Goal: Complete application form: Complete application form

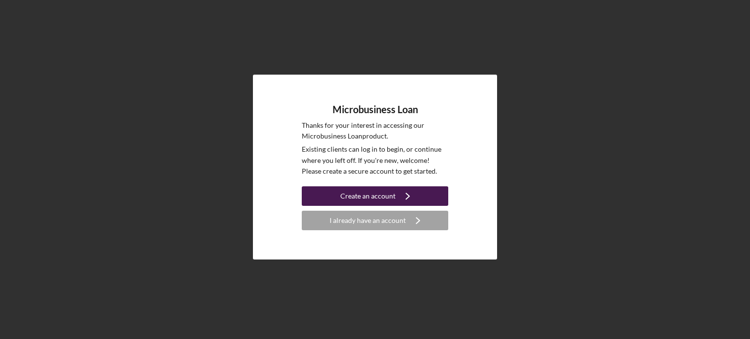
click at [375, 191] on div "Create an account" at bounding box center [367, 196] width 55 height 20
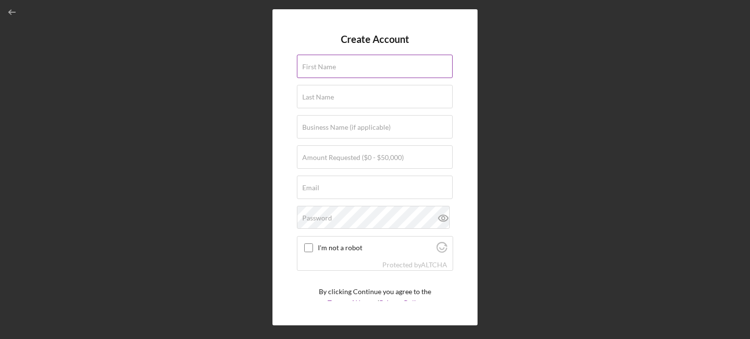
click at [379, 70] on input "First Name" at bounding box center [375, 66] width 156 height 23
type input "[PERSON_NAME]"
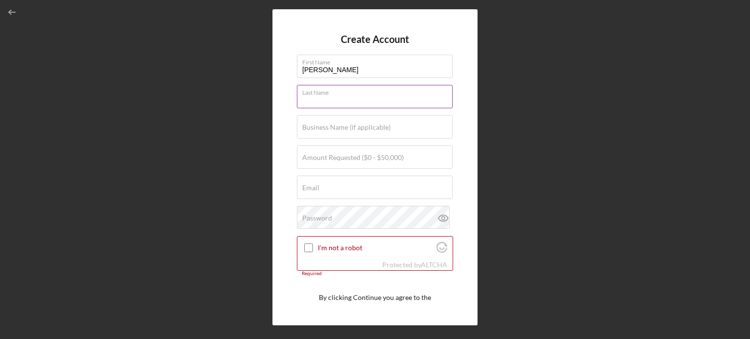
click at [366, 96] on input "Last Name" at bounding box center [375, 96] width 156 height 23
type input "[PERSON_NAME]"
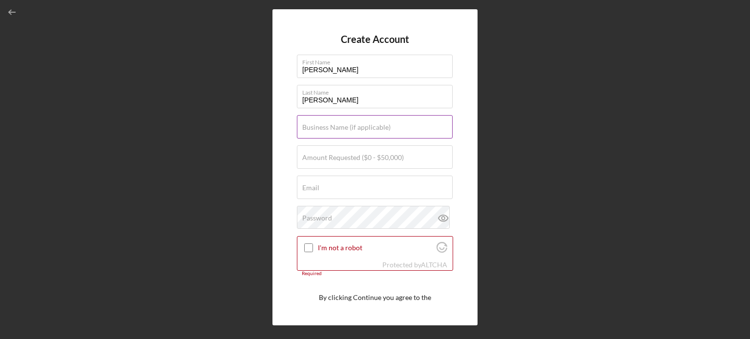
click at [358, 125] on label "Business Name (if applicable)" at bounding box center [346, 128] width 88 height 8
click at [358, 125] on input "Business Name (if applicable)" at bounding box center [375, 126] width 156 height 23
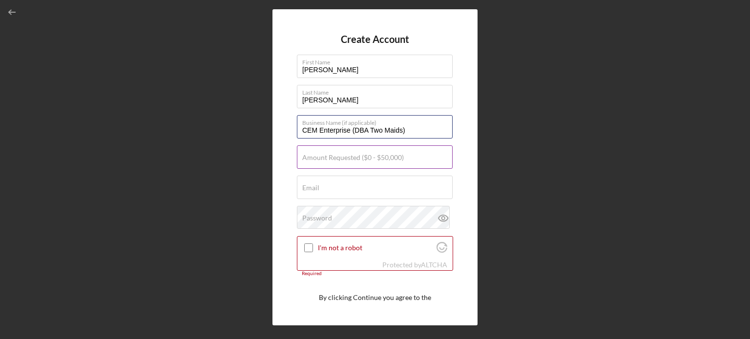
type input "CEM Enterprise (DBA Two Maids)"
click at [387, 162] on input "Amount Requested ($0 - $50,000)" at bounding box center [375, 156] width 156 height 23
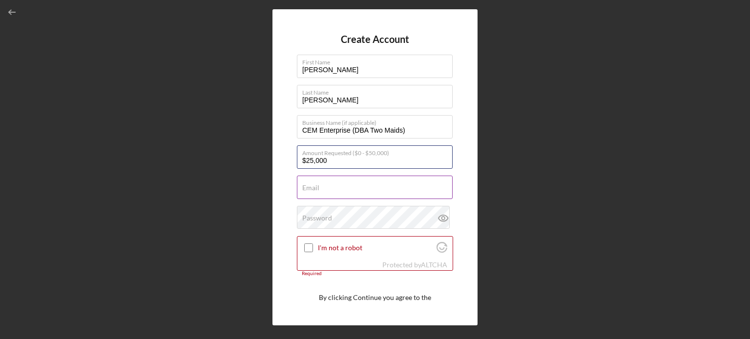
type input "$25,000"
click at [387, 186] on div "Email Required" at bounding box center [375, 188] width 156 height 24
type input "[PERSON_NAME][EMAIL_ADDRESS][PERSON_NAME][DOMAIN_NAME]"
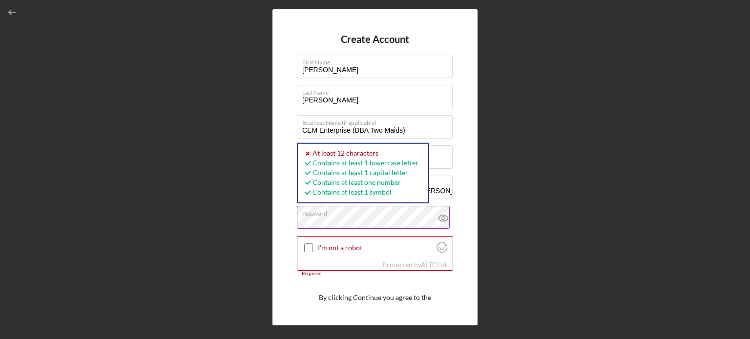
click at [441, 218] on icon at bounding box center [442, 218] width 3 height 3
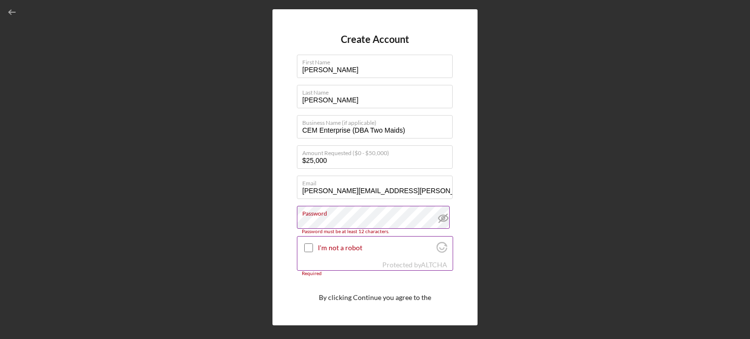
click at [307, 247] on input "I'm not a robot" at bounding box center [308, 248] width 9 height 9
checkbox input "true"
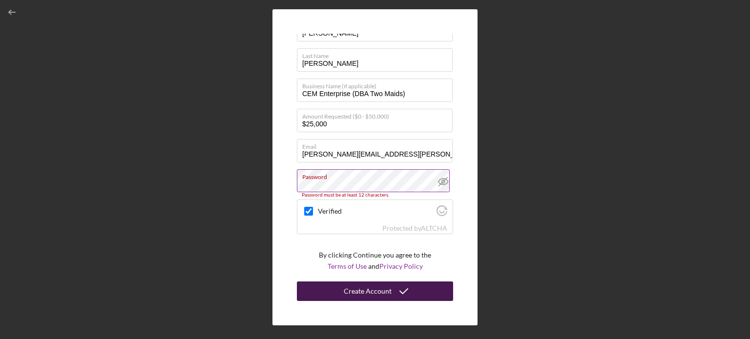
click at [378, 293] on div "Create Account" at bounding box center [368, 292] width 48 height 20
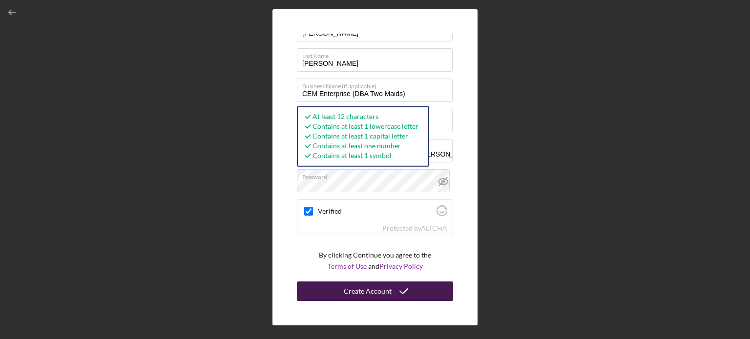
click at [375, 287] on div "Create Account" at bounding box center [368, 292] width 48 height 20
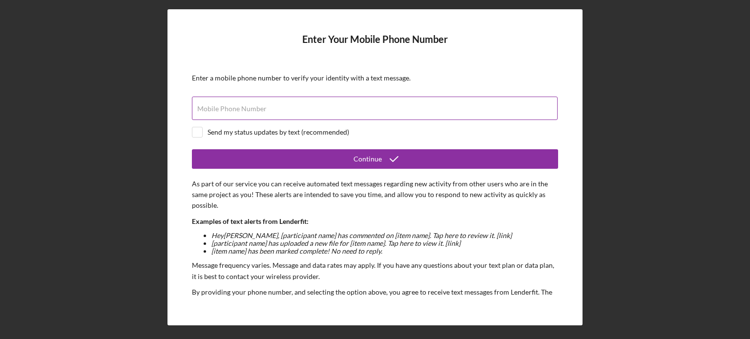
click at [400, 111] on input "Mobile Phone Number" at bounding box center [375, 108] width 366 height 23
type input "[PHONE_NUMBER]"
click at [199, 133] on input "checkbox" at bounding box center [197, 132] width 10 height 10
checkbox input "true"
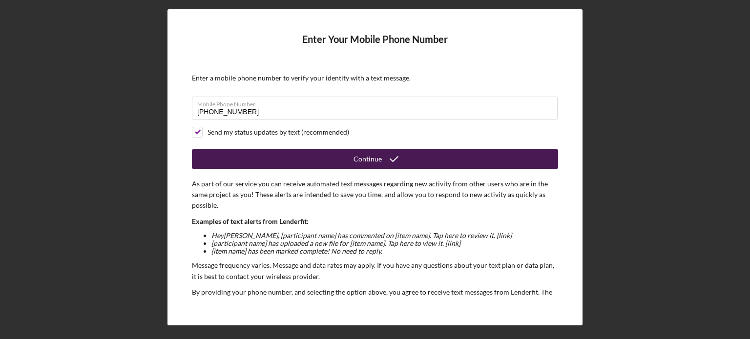
click at [347, 158] on button "Continue" at bounding box center [375, 159] width 366 height 20
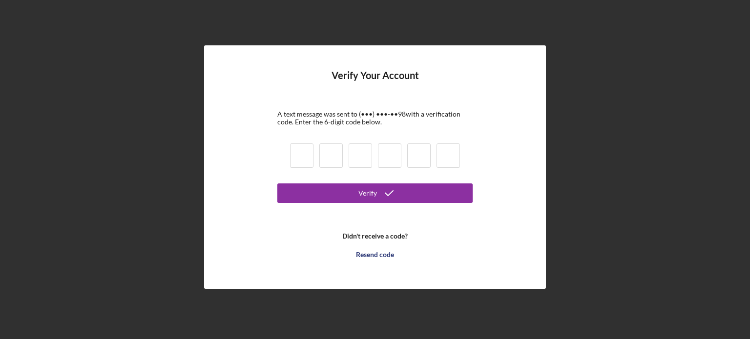
click at [293, 159] on input at bounding box center [301, 156] width 23 height 24
type input "7"
type input "4"
type input "0"
type input "1"
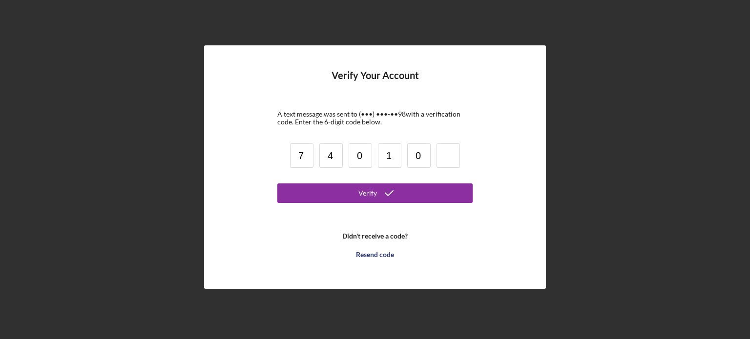
type input "0"
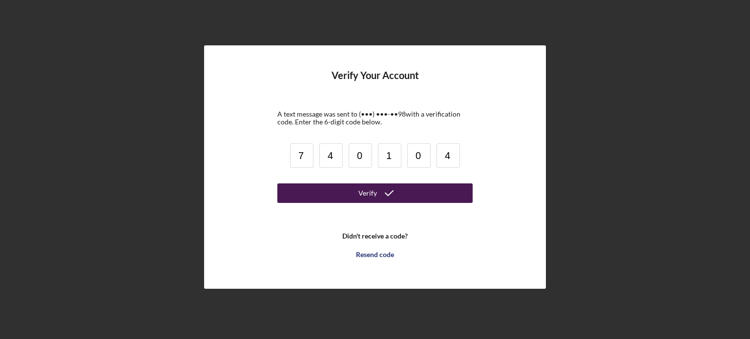
type input "4"
click at [362, 190] on div "Verify" at bounding box center [367, 194] width 19 height 20
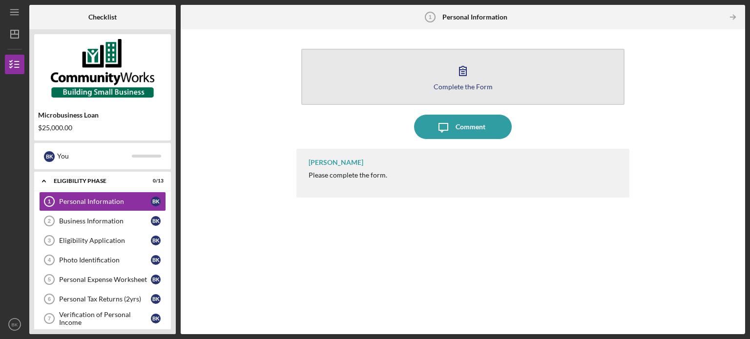
click at [453, 83] on div "Complete the Form" at bounding box center [462, 86] width 59 height 7
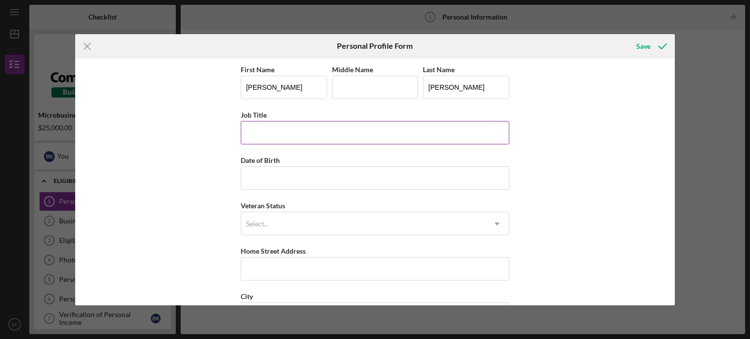
click at [360, 130] on input "Job Title" at bounding box center [375, 132] width 268 height 23
type input "owner"
type input "[DATE]"
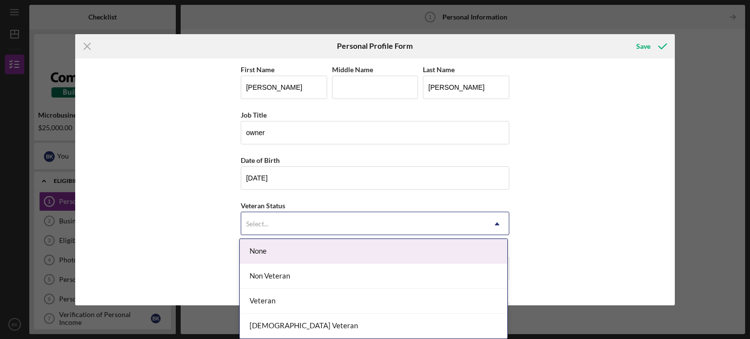
click at [365, 220] on div "Select..." at bounding box center [363, 224] width 244 height 22
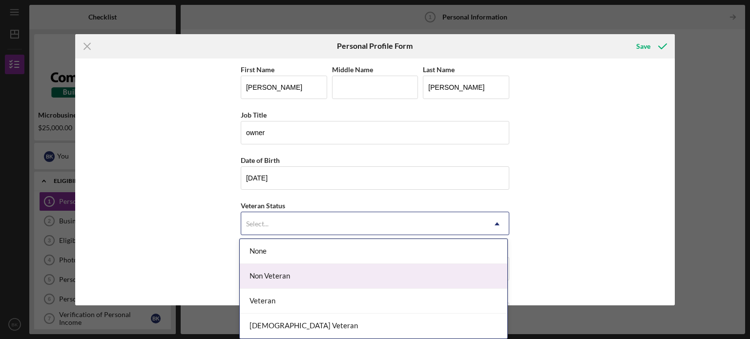
click at [355, 272] on div "Non Veteran" at bounding box center [374, 276] width 268 height 25
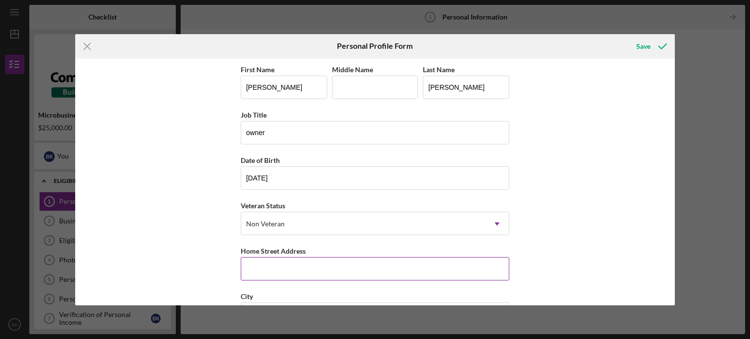
click at [355, 272] on input "Home Street Address" at bounding box center [375, 268] width 268 height 23
type input "[STREET_ADDRESS]"
type input "Central"
type input "SC"
type input "29630"
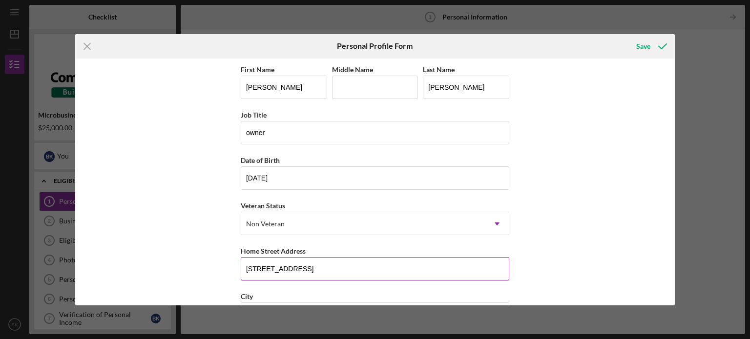
type input "[GEOGRAPHIC_DATA]"
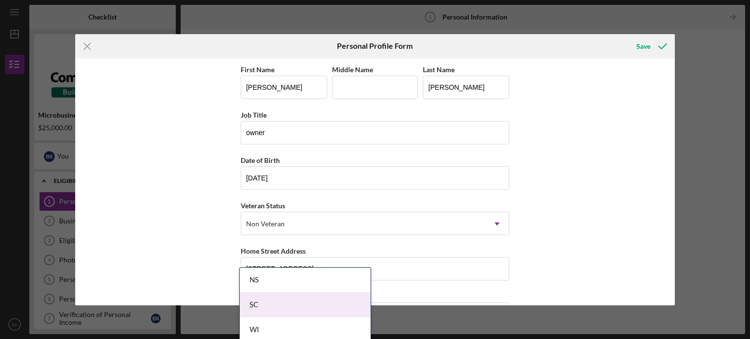
click at [312, 306] on body "Icon/Menu Personal Information 1 Personal Information Checklist Microbusiness L…" at bounding box center [375, 169] width 750 height 339
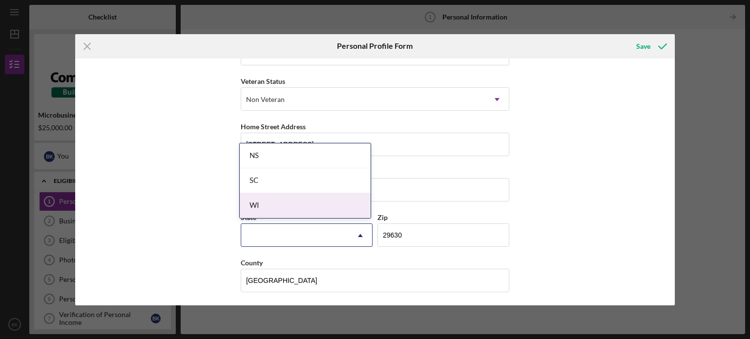
click at [204, 192] on div "First Name [PERSON_NAME] Middle Name Last Name [PERSON_NAME] Job Title owner Da…" at bounding box center [375, 182] width 600 height 247
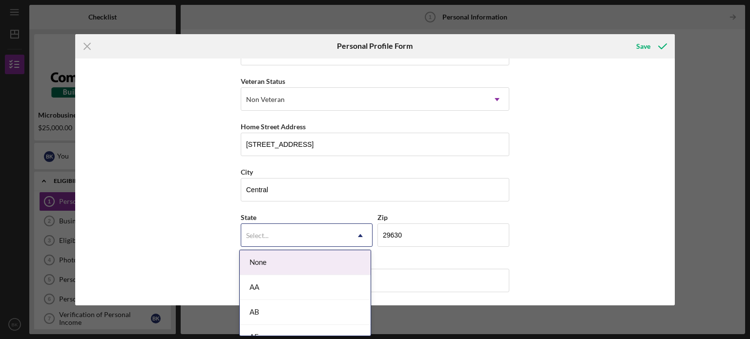
click at [281, 232] on div "Select..." at bounding box center [294, 236] width 107 height 22
type input "SC"
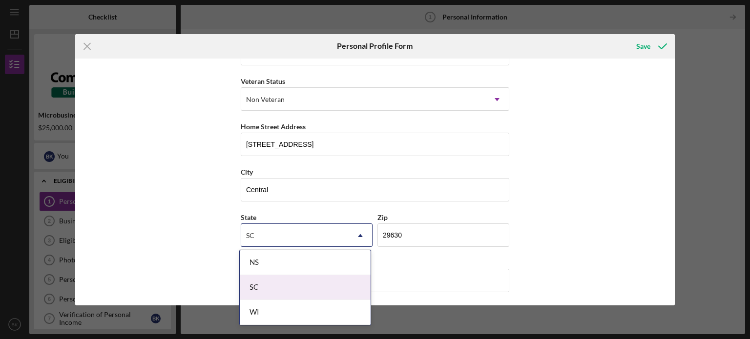
click at [270, 290] on div "SC" at bounding box center [305, 287] width 131 height 25
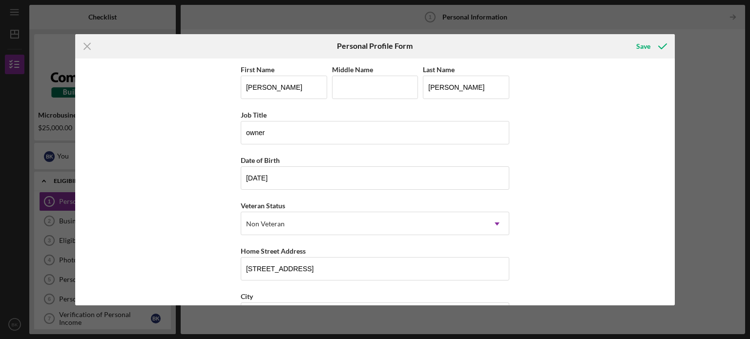
scroll to position [124, 0]
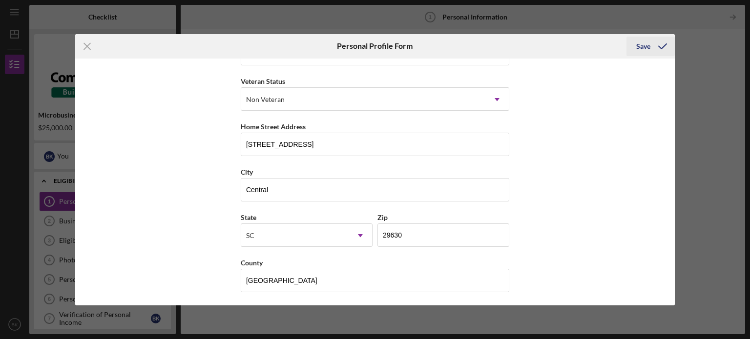
click at [640, 45] on div "Save" at bounding box center [643, 47] width 14 height 20
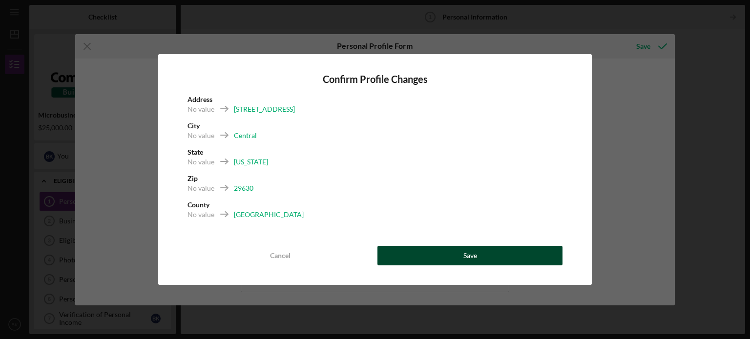
click at [459, 252] on button "Save" at bounding box center [469, 256] width 185 height 20
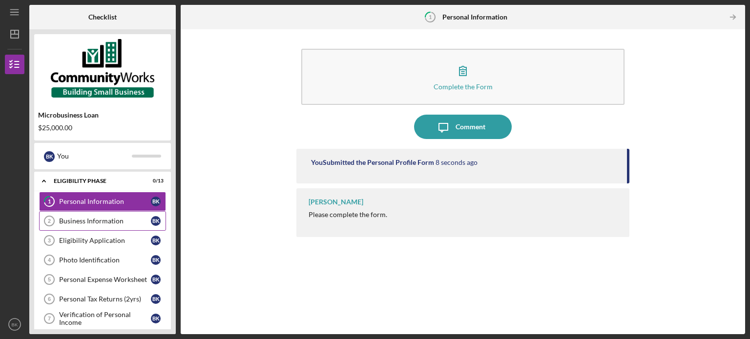
click at [100, 222] on div "Business Information" at bounding box center [105, 221] width 92 height 8
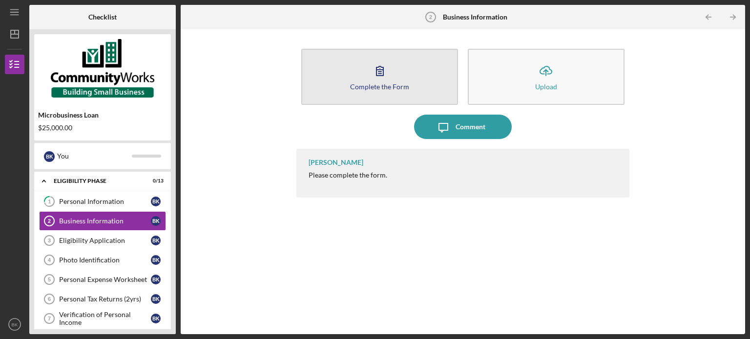
click at [381, 81] on icon "button" at bounding box center [380, 71] width 24 height 24
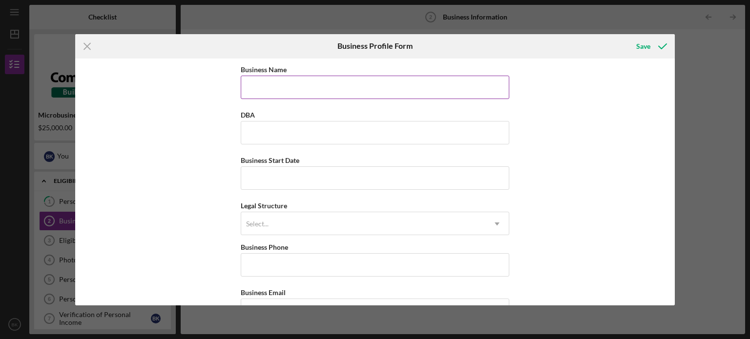
click at [377, 82] on input "Business Name" at bounding box center [375, 87] width 268 height 23
type input "CEM Enterprise LLC"
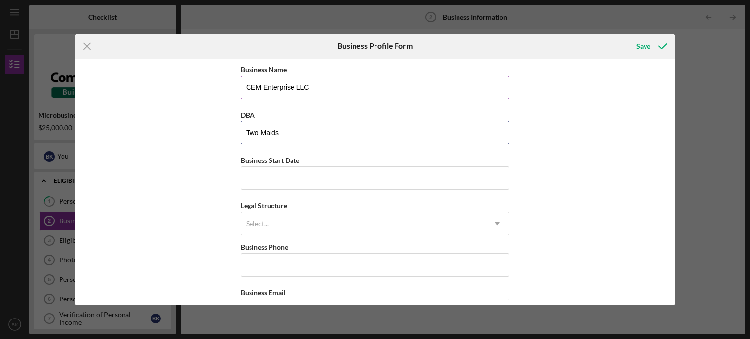
type input "Two Maids"
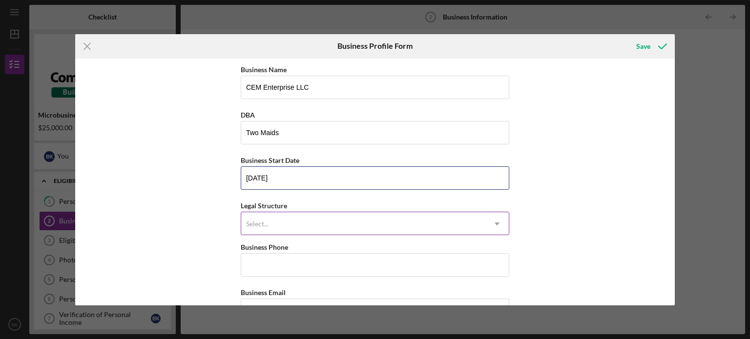
type input "[DATE]"
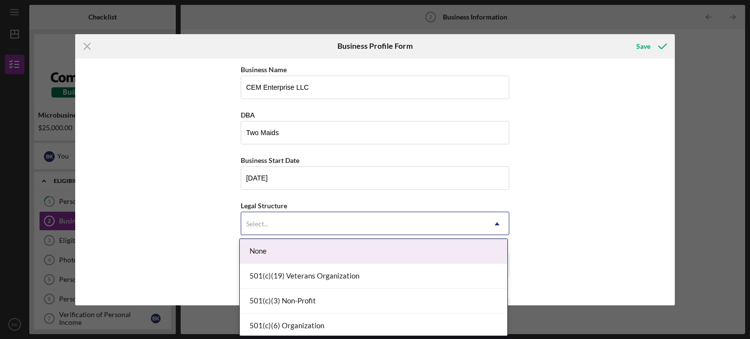
click at [398, 231] on div "Select..." at bounding box center [363, 224] width 244 height 22
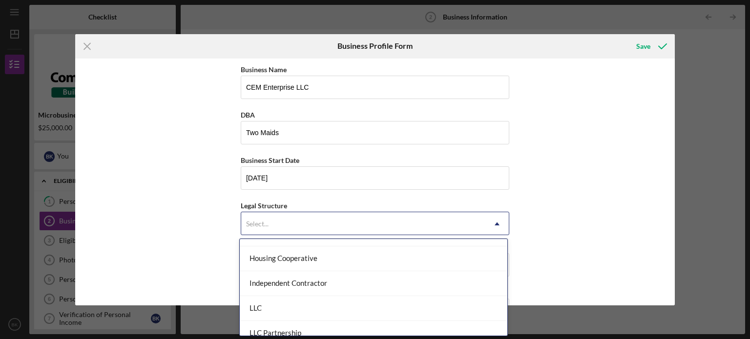
scroll to position [117, 0]
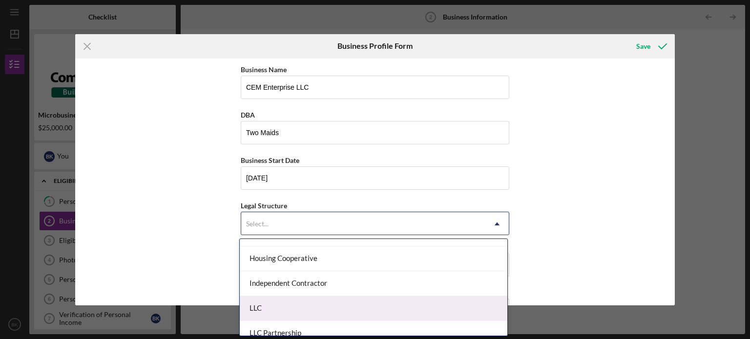
click at [399, 306] on div "LLC" at bounding box center [374, 308] width 268 height 25
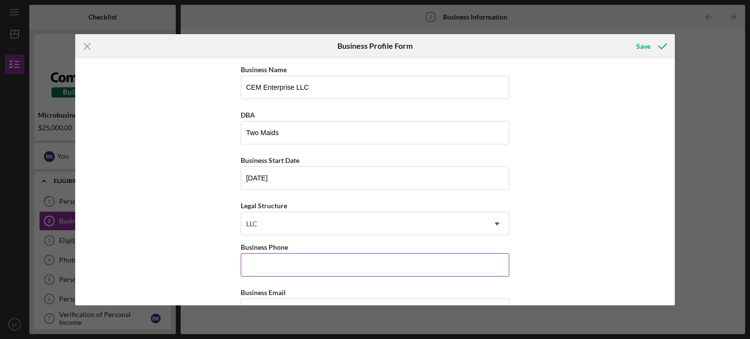
click at [330, 265] on input "Business Phone" at bounding box center [375, 264] width 268 height 23
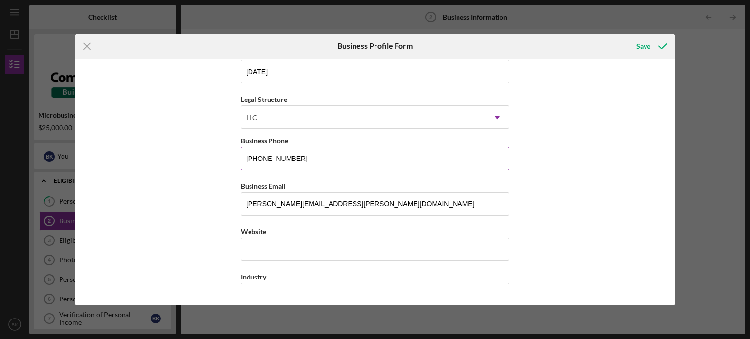
scroll to position [111, 0]
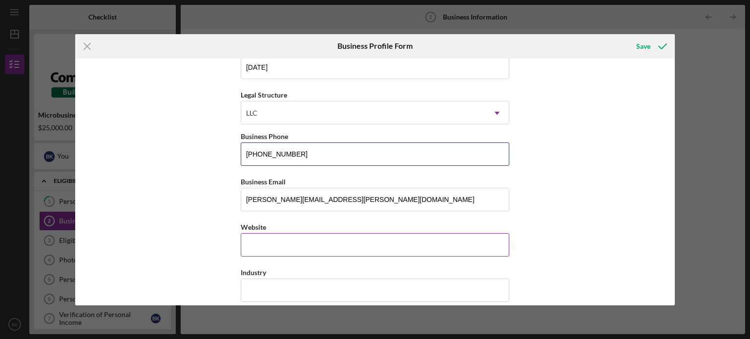
type input "[PHONE_NUMBER]"
click at [314, 251] on input "Website" at bounding box center [375, 244] width 268 height 23
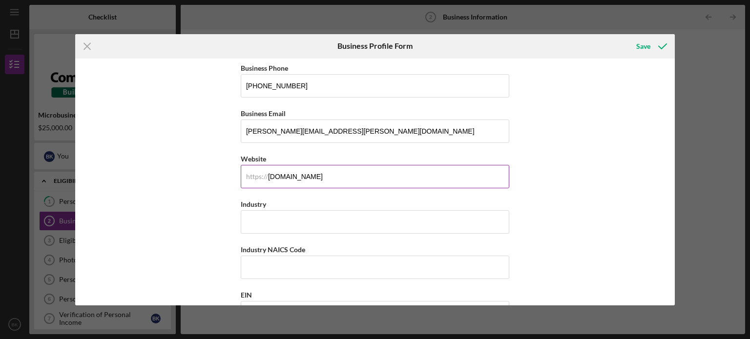
scroll to position [180, 0]
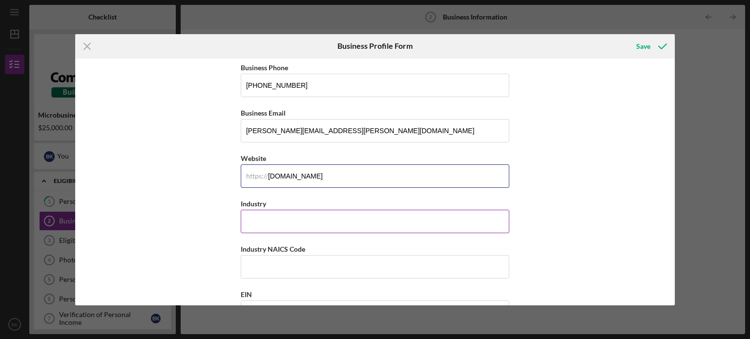
type input "[DOMAIN_NAME]"
click at [305, 212] on input "Industry" at bounding box center [375, 221] width 268 height 23
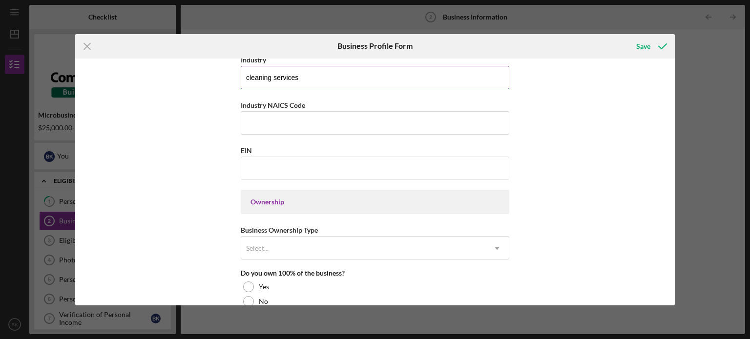
scroll to position [328, 0]
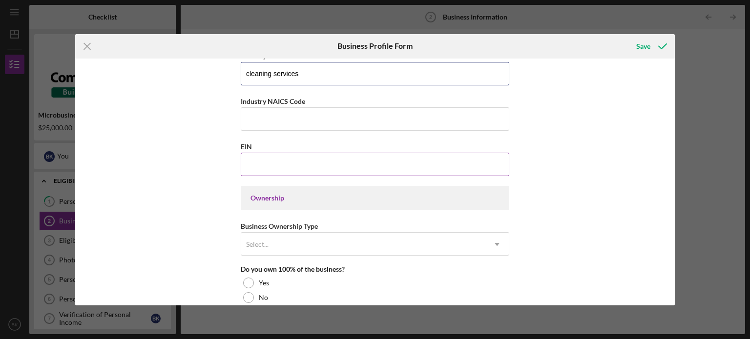
type input "cleaning services"
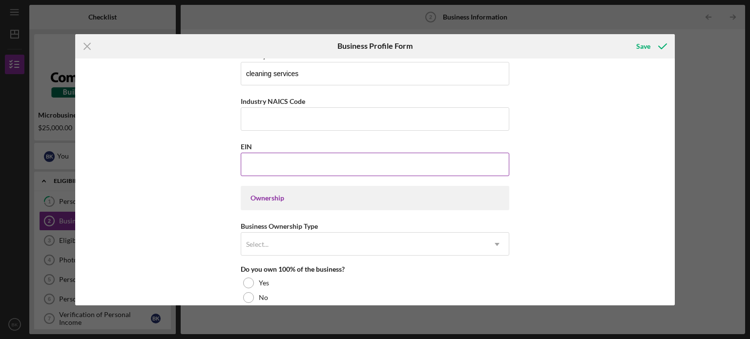
click at [313, 160] on input "EIN" at bounding box center [375, 164] width 268 height 23
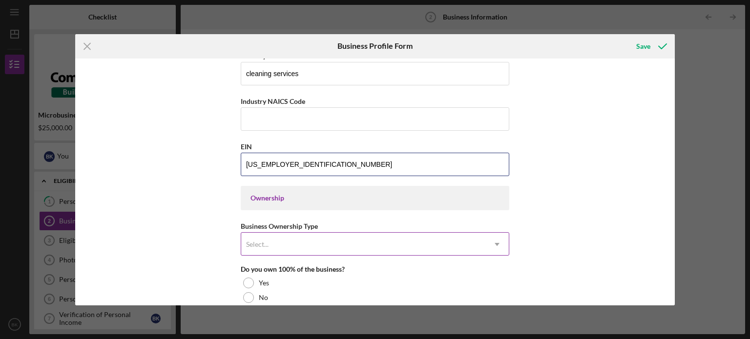
type input "[US_EMPLOYER_IDENTIFICATION_NUMBER]"
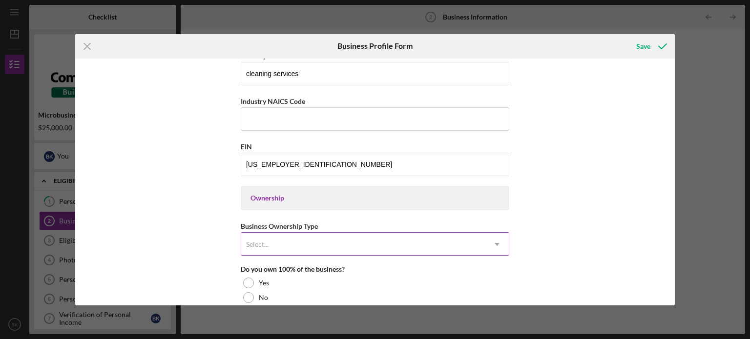
click at [333, 247] on div "Select..." at bounding box center [363, 244] width 244 height 22
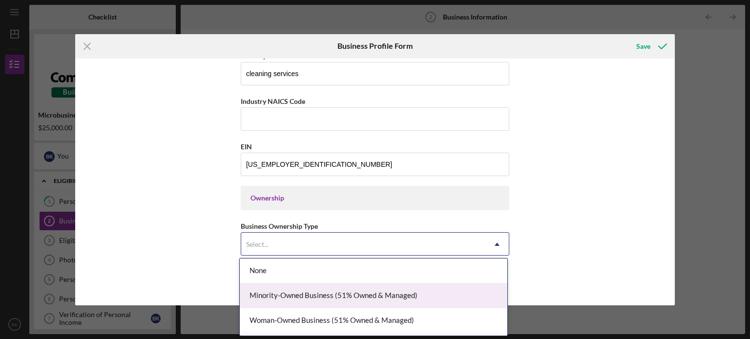
scroll to position [21, 0]
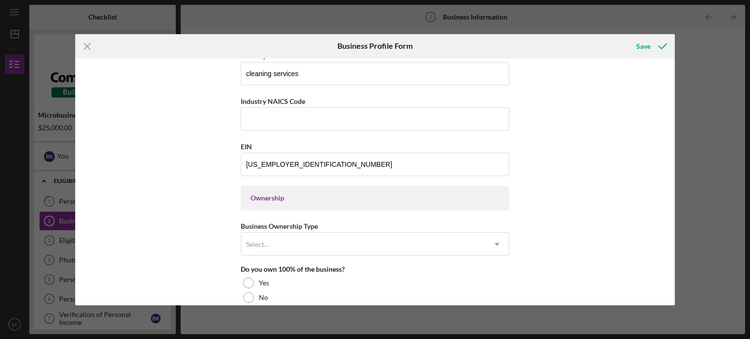
click at [197, 205] on div "Business Name CEM Enterprise LLC DBA Two Maids Business Start Date [DATE] Legal…" at bounding box center [375, 182] width 600 height 247
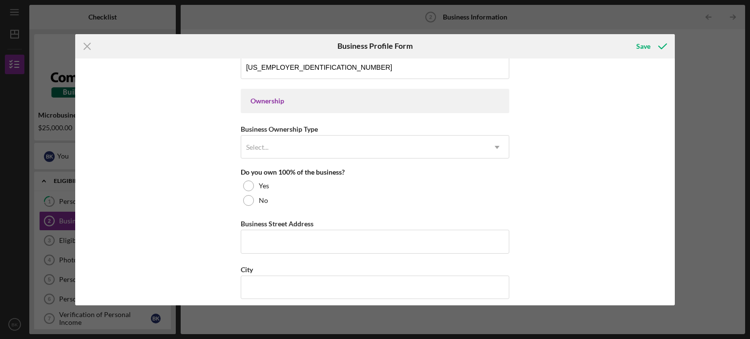
scroll to position [425, 0]
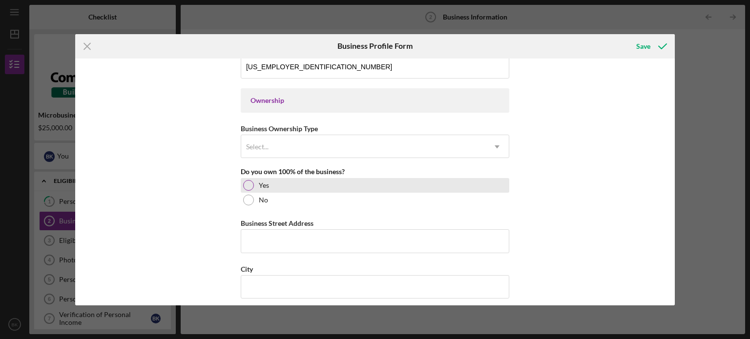
click at [250, 185] on div at bounding box center [248, 185] width 11 height 11
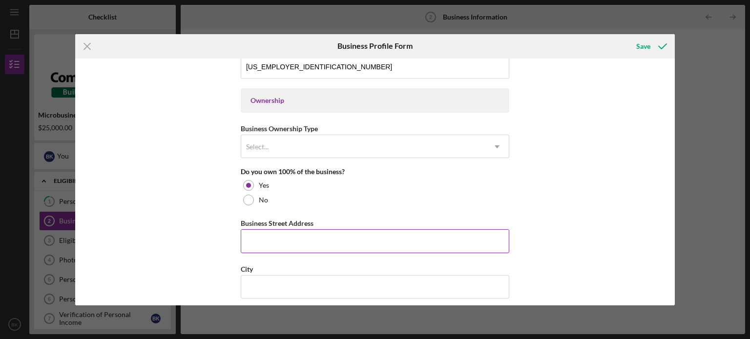
click at [269, 235] on input "Business Street Address" at bounding box center [375, 240] width 268 height 23
type input "[STREET_ADDRESS]"
type input "Central"
type input "SC"
type input "29630"
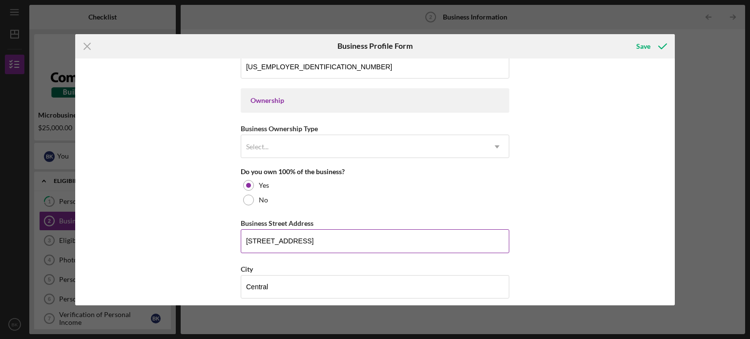
type input "SC"
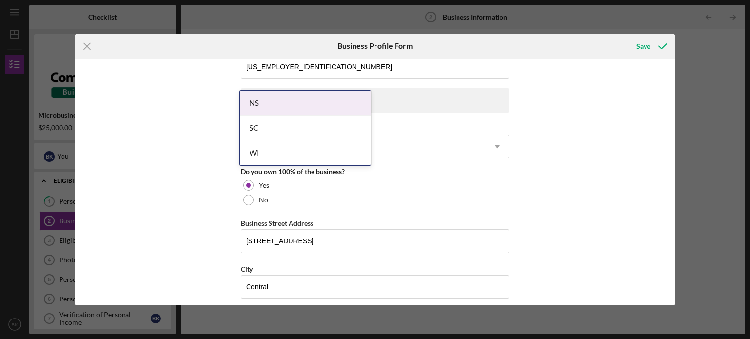
click at [276, 285] on body "Icon/Menu Business Information 2 Business Information Checklist Microbusiness L…" at bounding box center [375, 169] width 750 height 339
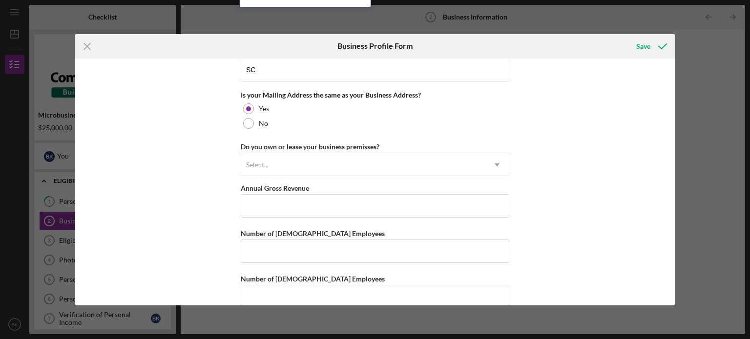
scroll to position [734, 0]
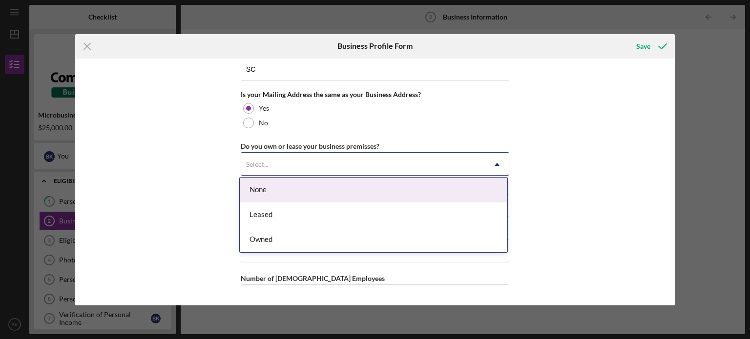
click at [270, 163] on div "Select..." at bounding box center [363, 164] width 244 height 22
click at [262, 190] on div "None" at bounding box center [374, 190] width 268 height 25
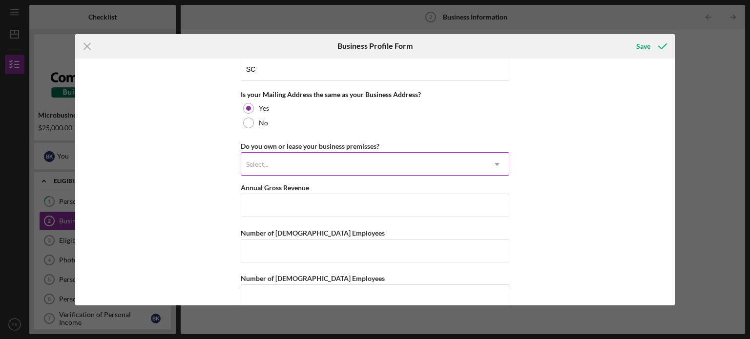
click at [274, 165] on div "Select..." at bounding box center [363, 164] width 244 height 22
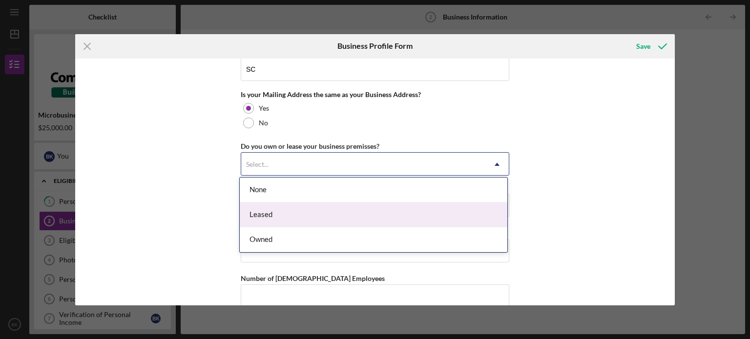
click at [274, 213] on div "Leased" at bounding box center [374, 215] width 268 height 25
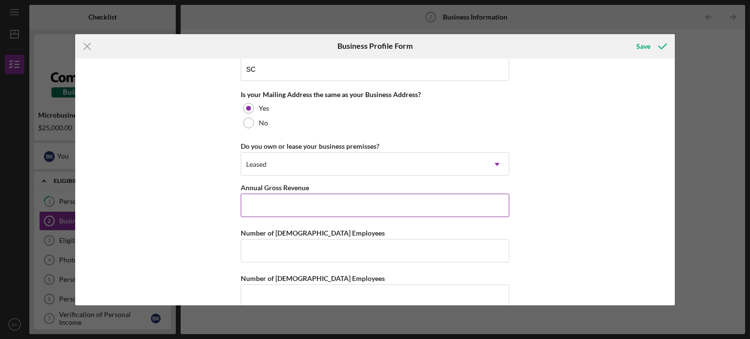
click at [275, 203] on input "Annual Gross Revenue" at bounding box center [375, 205] width 268 height 23
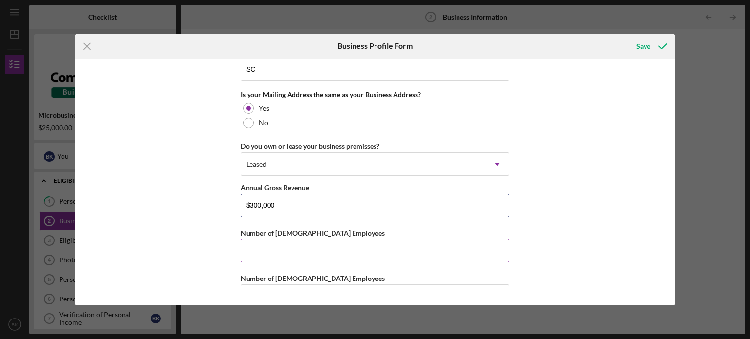
type input "$300,000"
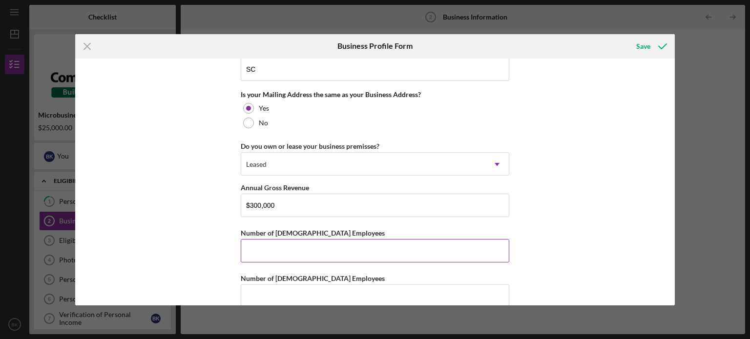
click at [297, 245] on input "Number of [DEMOGRAPHIC_DATA] Employees" at bounding box center [375, 250] width 268 height 23
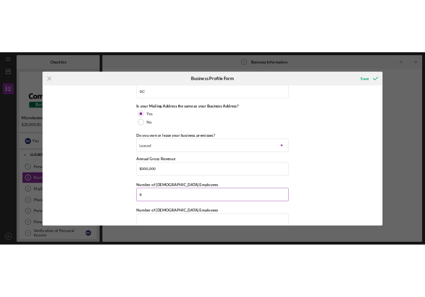
scroll to position [748, 0]
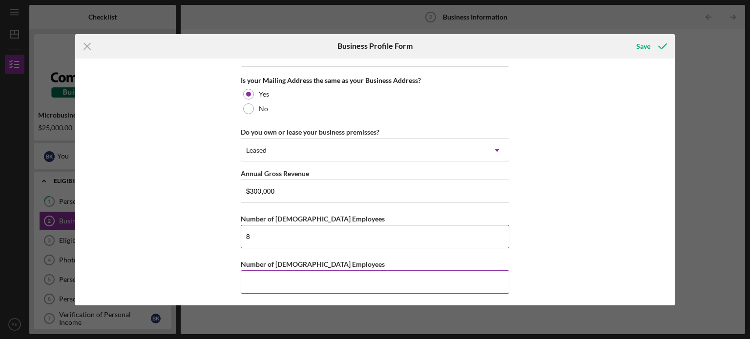
type input "8"
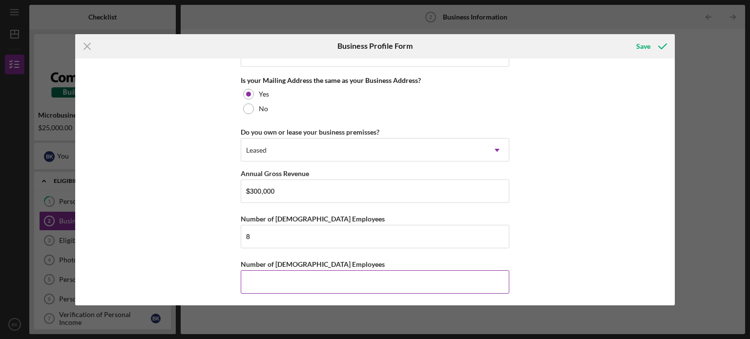
click at [303, 279] on input "Number of [DEMOGRAPHIC_DATA] Employees" at bounding box center [375, 281] width 268 height 23
type input "0"
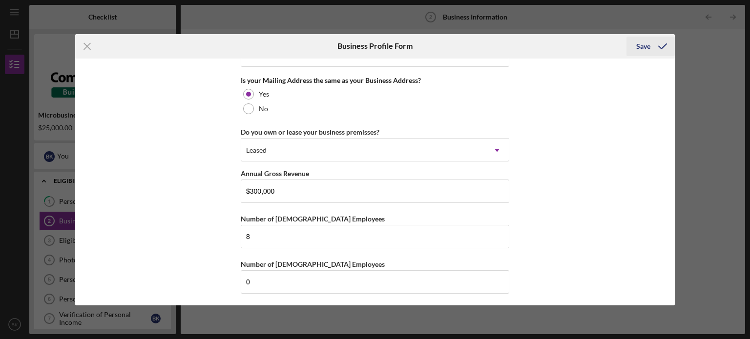
click at [642, 42] on div "Save" at bounding box center [643, 47] width 14 height 20
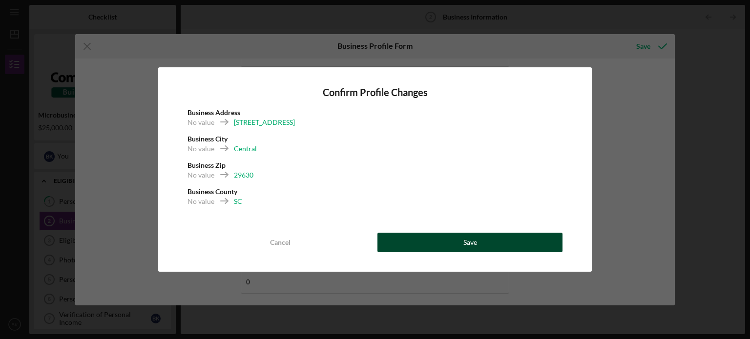
click at [454, 241] on button "Save" at bounding box center [469, 243] width 185 height 20
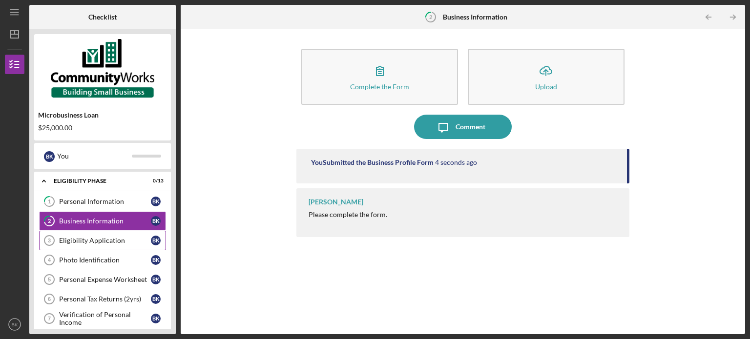
click at [104, 237] on div "Eligibility Application" at bounding box center [105, 241] width 92 height 8
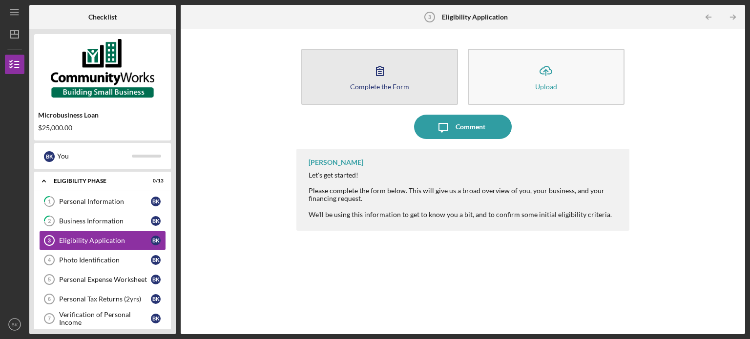
click at [375, 81] on icon "button" at bounding box center [380, 71] width 24 height 24
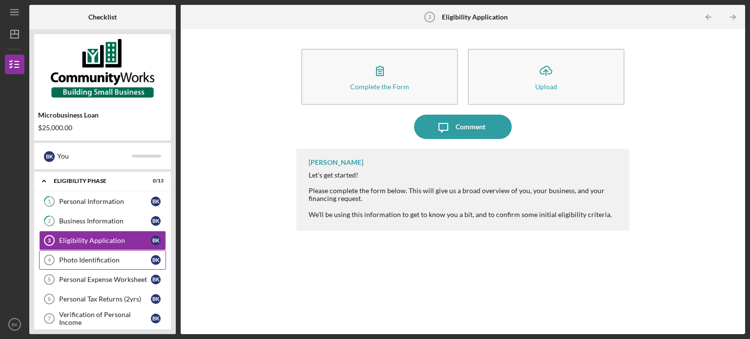
click at [99, 261] on div "Photo Identification" at bounding box center [105, 260] width 92 height 8
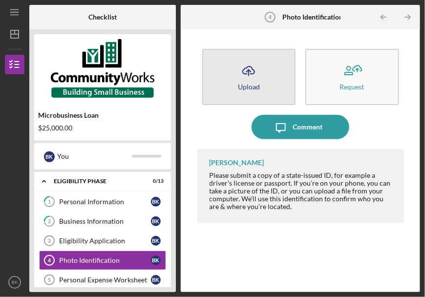
click at [248, 87] on div "Upload" at bounding box center [249, 86] width 22 height 7
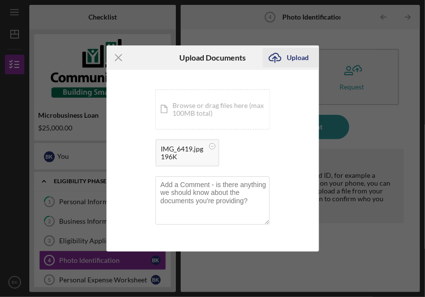
click at [298, 58] on div "Upload" at bounding box center [298, 58] width 22 height 20
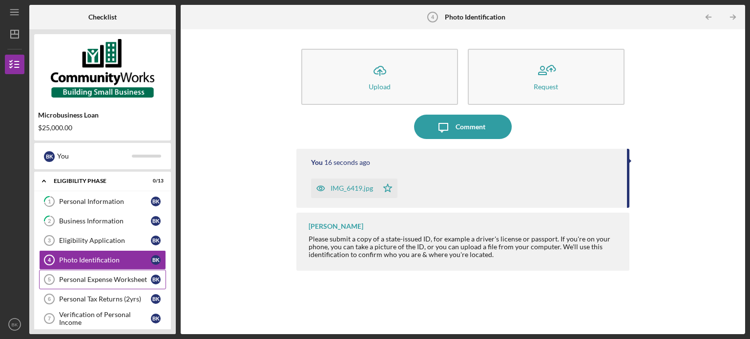
click at [114, 277] on div "Personal Expense Worksheet" at bounding box center [105, 280] width 92 height 8
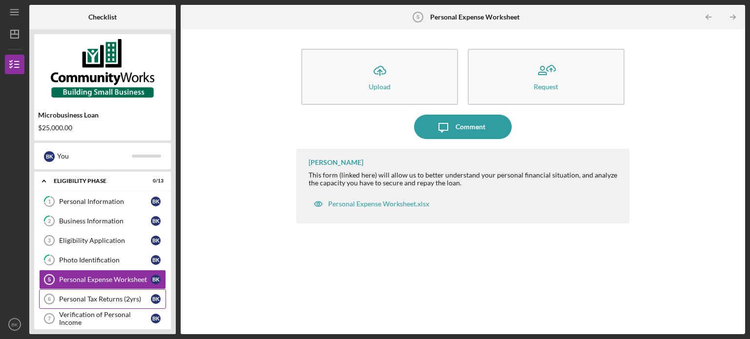
click at [103, 298] on div "Personal Tax Returns (2yrs)" at bounding box center [105, 299] width 92 height 8
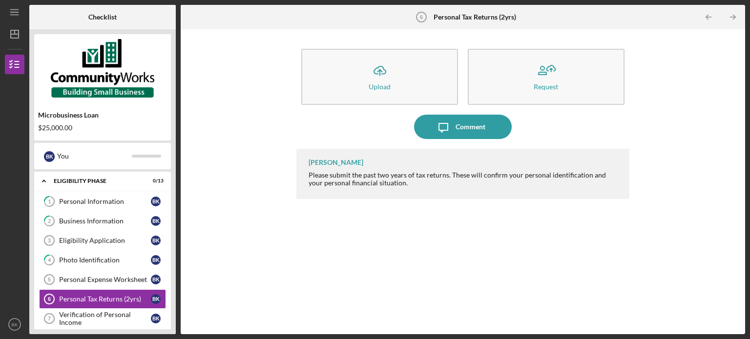
click at [660, 52] on div "Icon/Upload Upload Request Icon/Message Comment [PERSON_NAME] Please submit the…" at bounding box center [462, 181] width 555 height 295
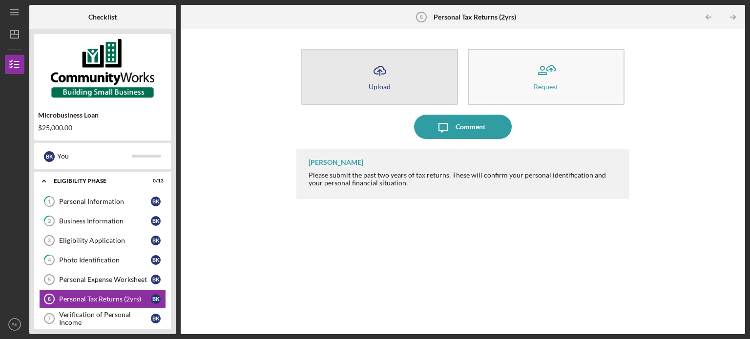
click at [382, 85] on div "Upload" at bounding box center [380, 86] width 22 height 7
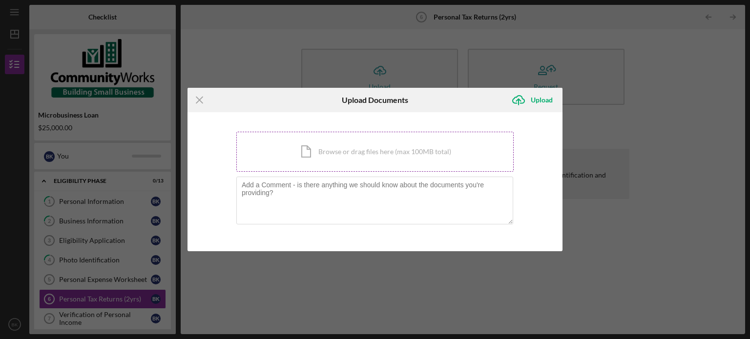
click at [359, 150] on div "Icon/Document Browse or drag files here (max 100MB total) Tap to choose files o…" at bounding box center [374, 152] width 277 height 40
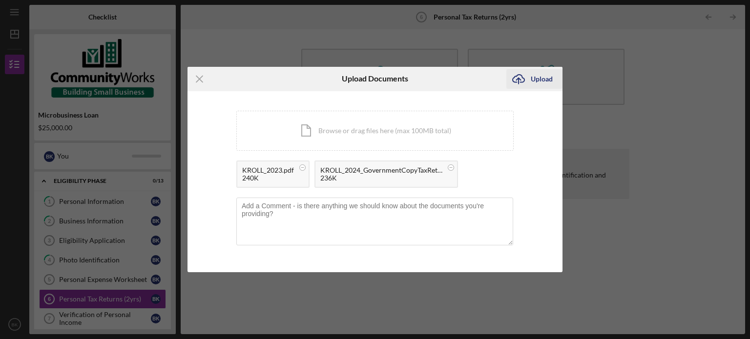
click at [539, 82] on div "Upload" at bounding box center [542, 79] width 22 height 20
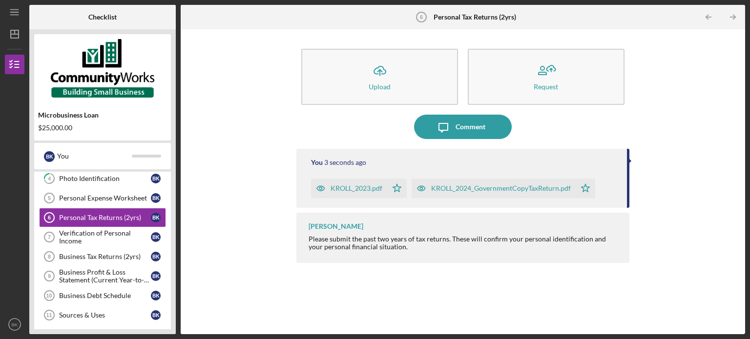
scroll to position [82, 0]
click at [120, 255] on div "Business Tax Returns (2yrs)" at bounding box center [105, 256] width 92 height 8
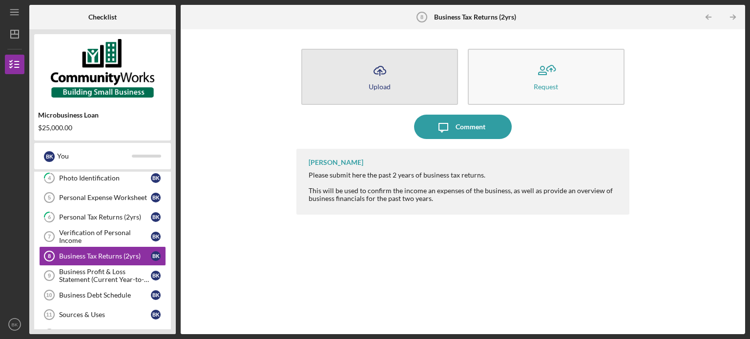
click at [375, 77] on icon "Icon/Upload" at bounding box center [380, 71] width 24 height 24
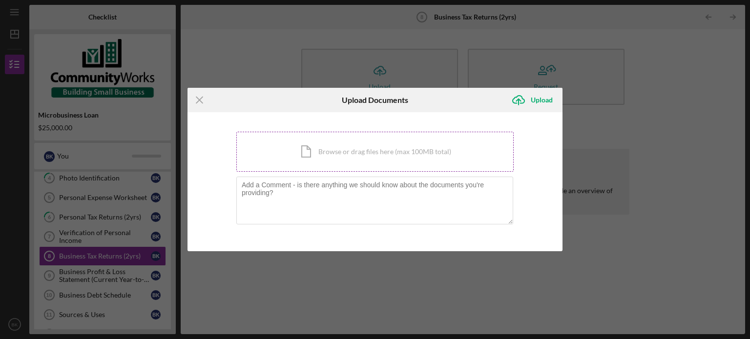
click at [376, 150] on div "Icon/Document Browse or drag files here (max 100MB total) Tap to choose files o…" at bounding box center [374, 152] width 277 height 40
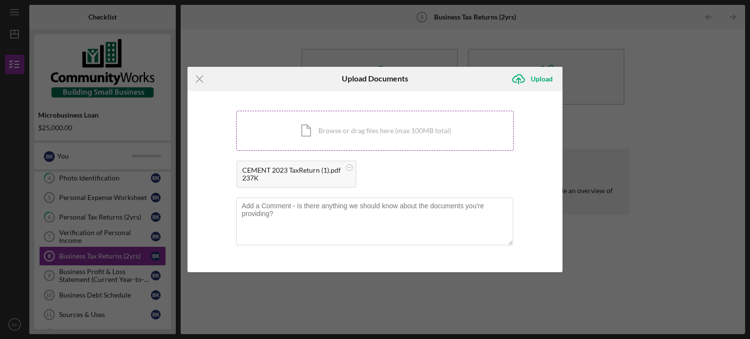
click at [340, 126] on div "Icon/Document Browse or drag files here (max 100MB total) Tap to choose files o…" at bounding box center [374, 131] width 277 height 40
click at [542, 80] on div "Upload" at bounding box center [542, 79] width 22 height 20
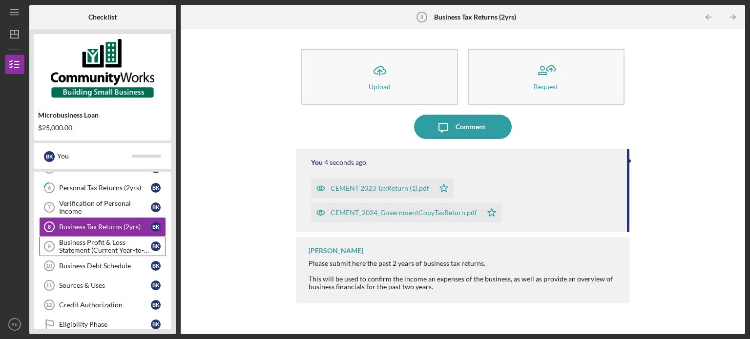
scroll to position [146, 0]
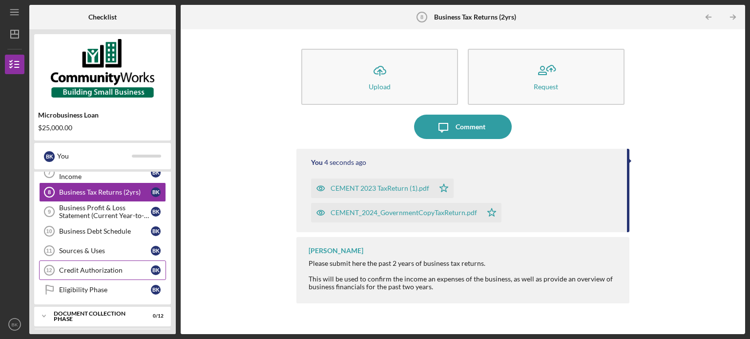
click at [107, 267] on div "Credit Authorization" at bounding box center [105, 271] width 92 height 8
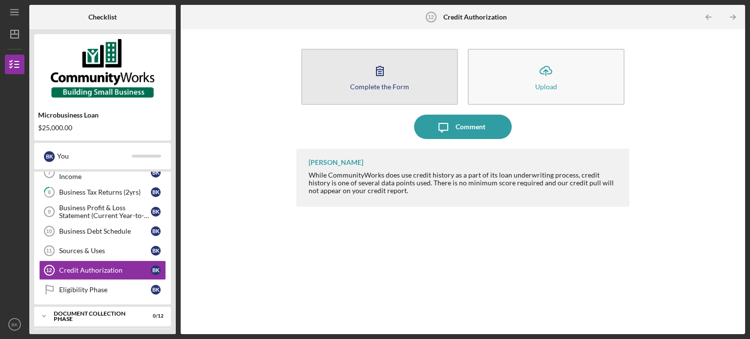
click at [377, 73] on icon "button" at bounding box center [380, 71] width 24 height 24
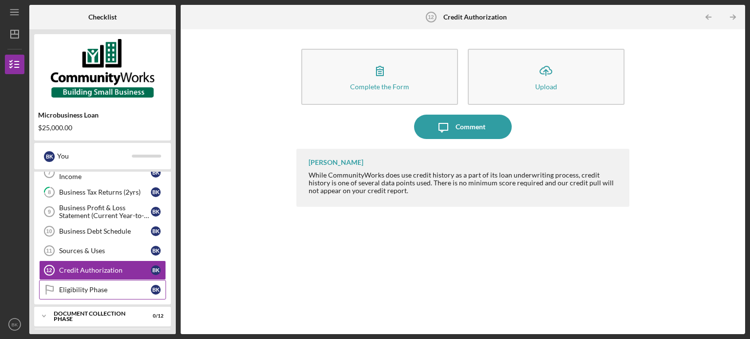
click at [103, 286] on div "Eligibility Phase" at bounding box center [105, 290] width 92 height 8
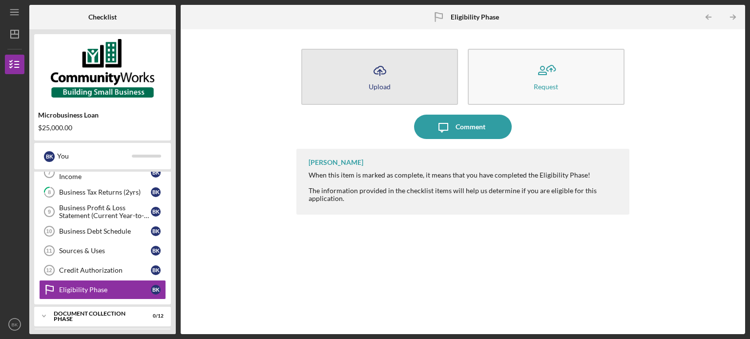
click at [396, 72] on button "Icon/Upload Upload" at bounding box center [379, 77] width 157 height 56
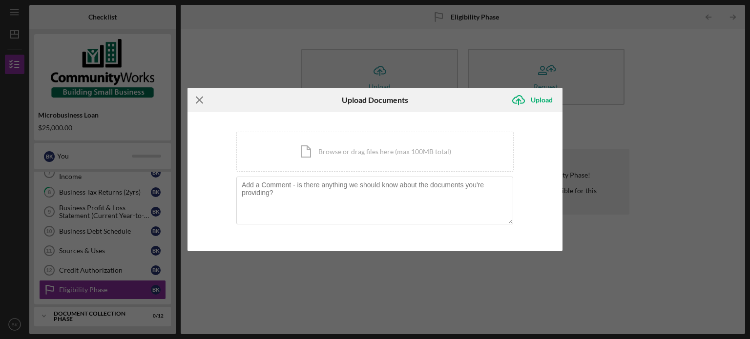
click at [201, 103] on icon "Icon/Menu Close" at bounding box center [199, 100] width 24 height 24
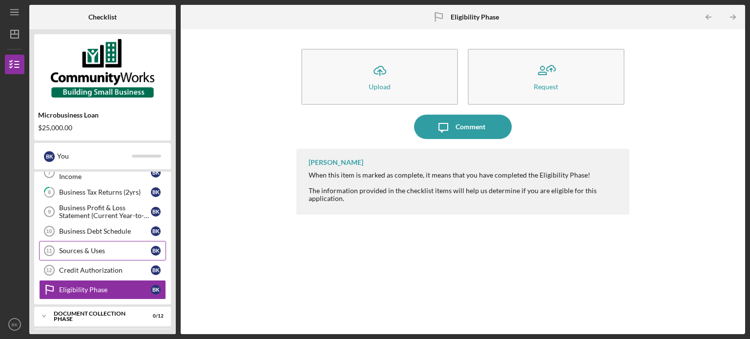
click at [111, 250] on div "Sources & Uses" at bounding box center [105, 251] width 92 height 8
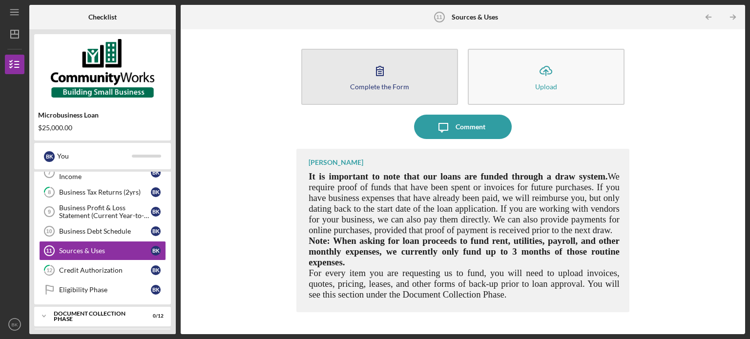
click at [376, 74] on icon "button" at bounding box center [379, 70] width 7 height 9
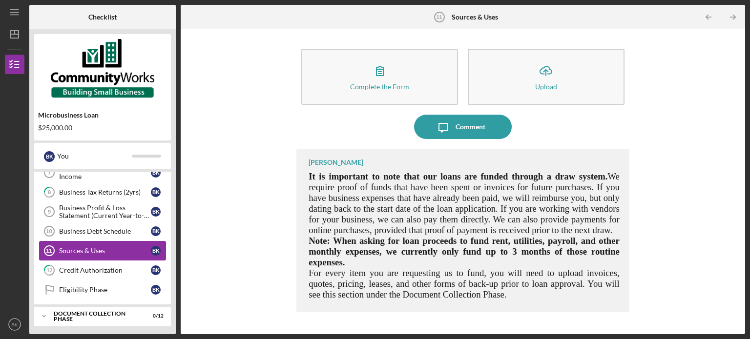
click at [118, 247] on div "Sources & Uses" at bounding box center [105, 251] width 92 height 8
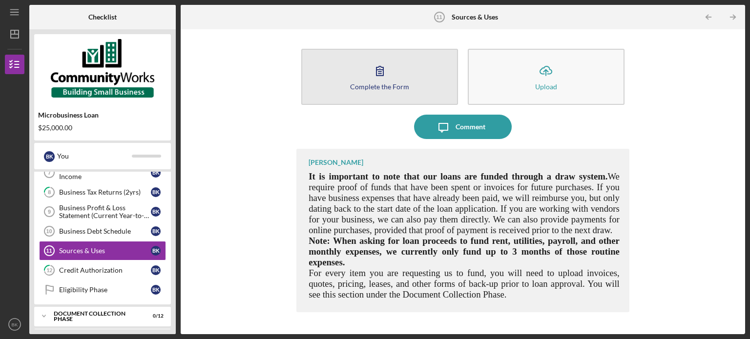
click at [373, 85] on div "Complete the Form" at bounding box center [379, 86] width 59 height 7
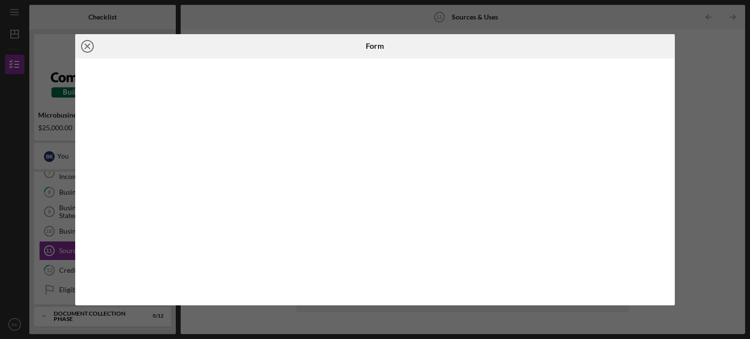
click at [87, 48] on icon "Icon/Close" at bounding box center [87, 46] width 24 height 24
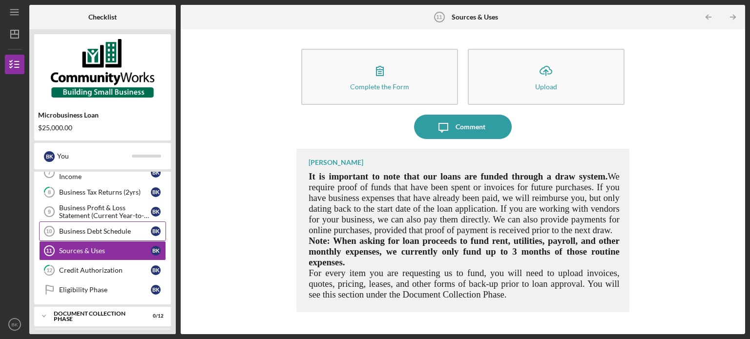
click at [109, 228] on div "Business Debt Schedule" at bounding box center [105, 231] width 92 height 8
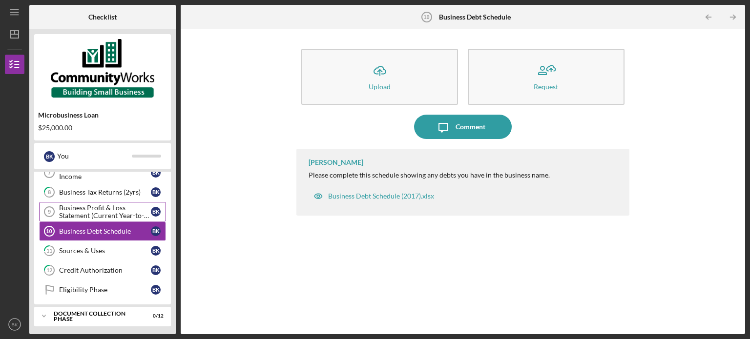
click at [98, 211] on div "Business Profit & Loss Statement (Current Year-to-Date)" at bounding box center [105, 212] width 92 height 16
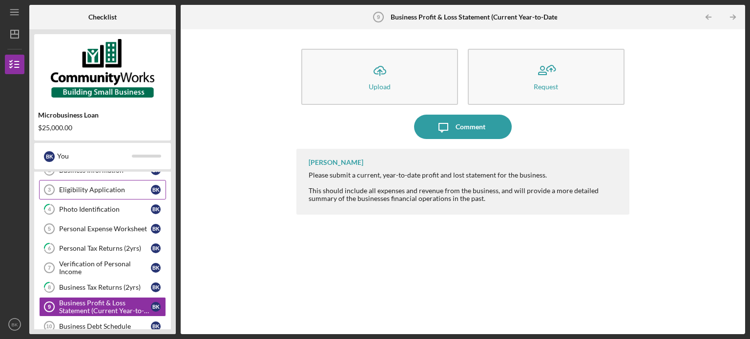
scroll to position [189, 0]
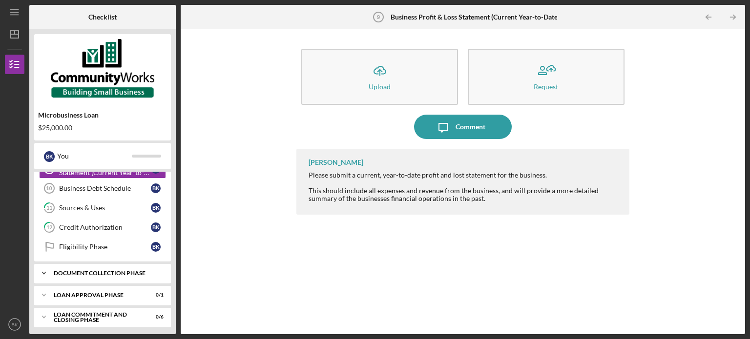
click at [106, 270] on div "Document Collection Phase" at bounding box center [106, 273] width 105 height 6
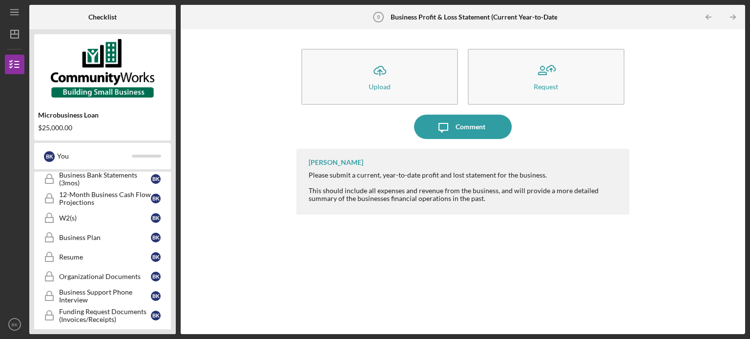
scroll to position [365, 0]
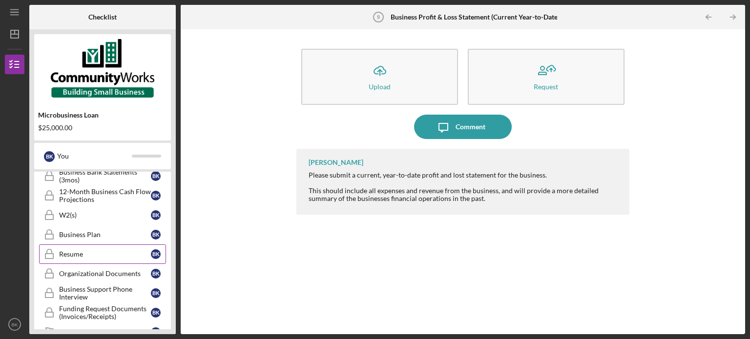
click at [76, 252] on div "Resume" at bounding box center [105, 254] width 92 height 8
